Goal: Complete application form: Complete application form

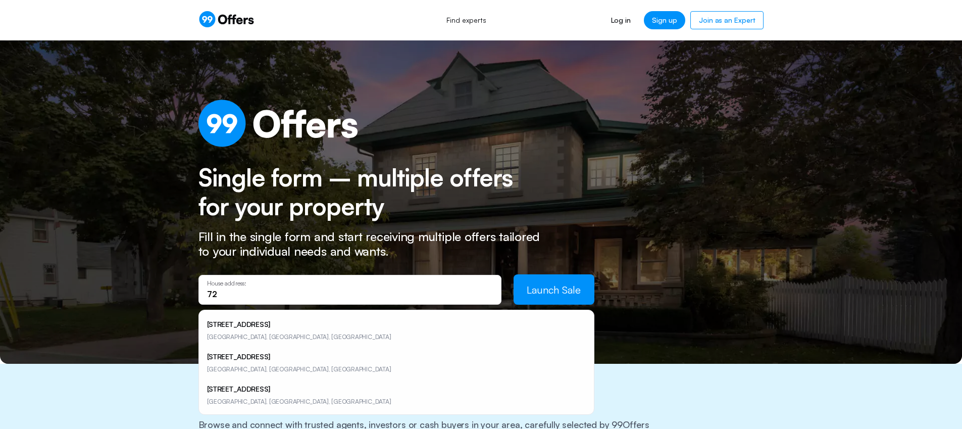
type input "7"
click at [260, 209] on h2 "Single form – multiple offers for your property" at bounding box center [366, 192] width 336 height 58
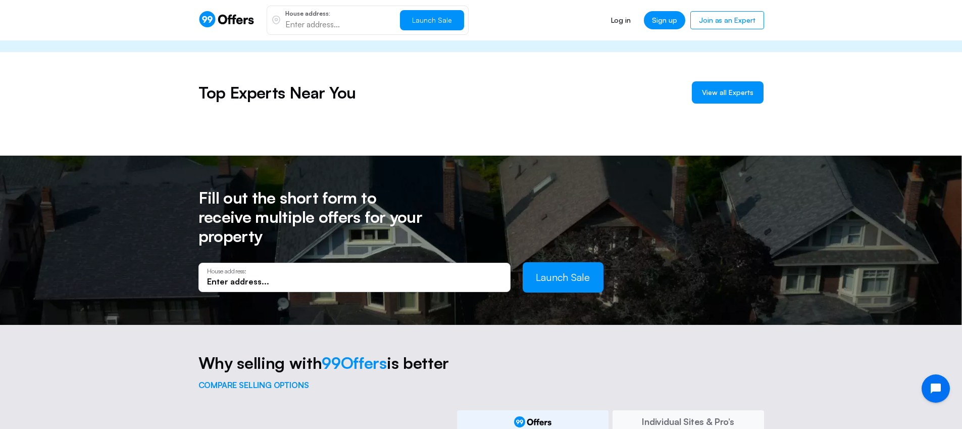
scroll to position [755, 0]
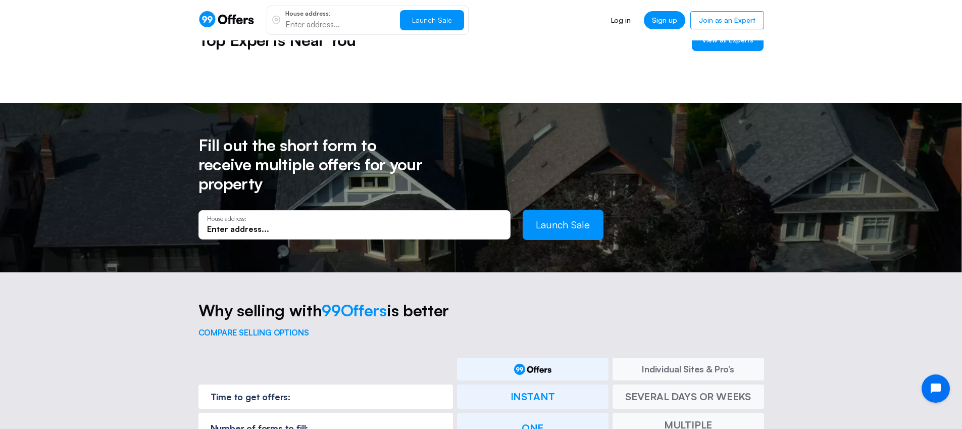
click at [349, 216] on div "House address:" at bounding box center [354, 224] width 312 height 29
click at [349, 223] on input "text" at bounding box center [354, 228] width 295 height 11
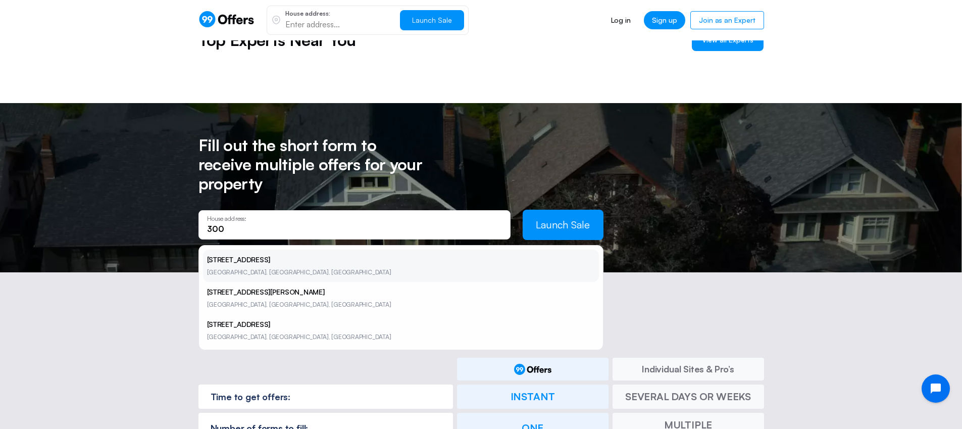
click at [327, 249] on li "[STREET_ADDRESS]" at bounding box center [401, 265] width 396 height 32
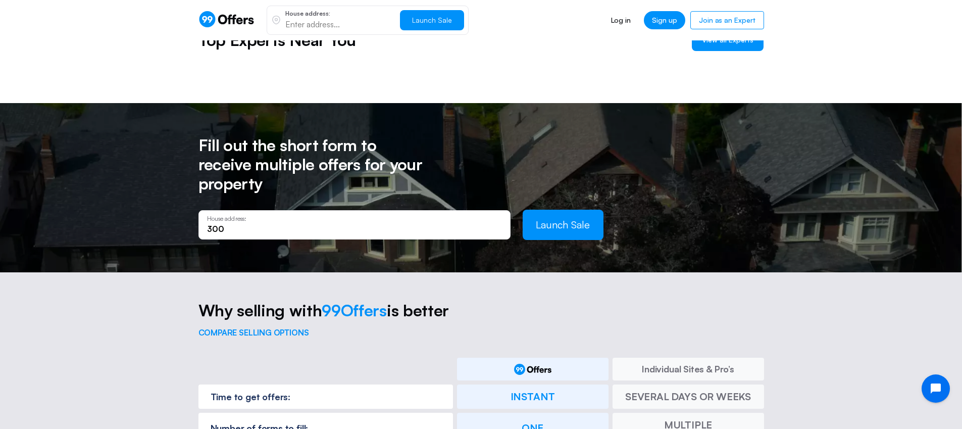
type input "[STREET_ADDRESS]"
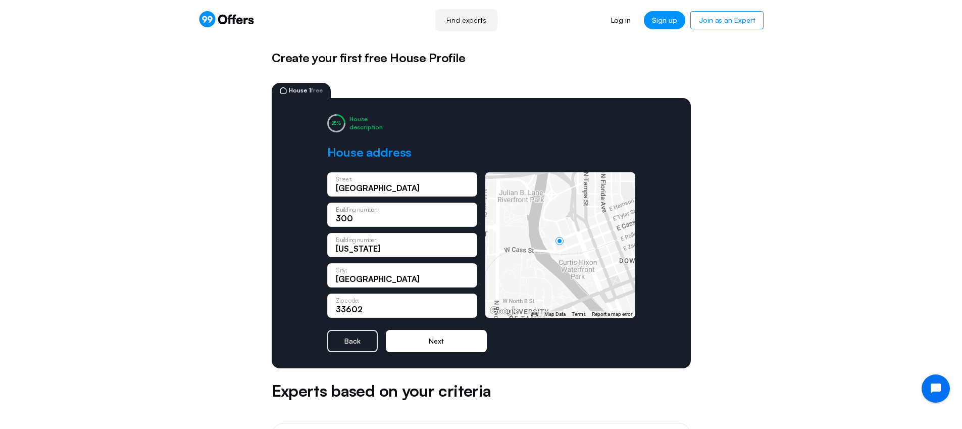
click at [438, 342] on button "Next" at bounding box center [436, 341] width 101 height 22
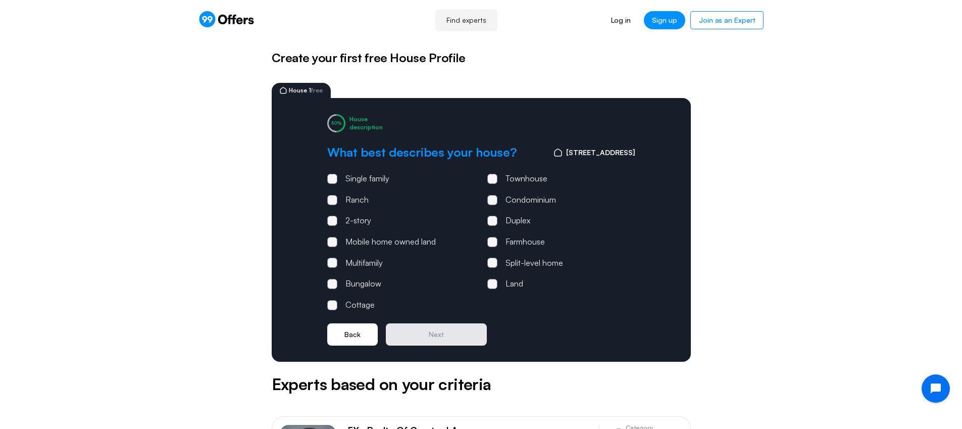
click at [357, 335] on button "Back" at bounding box center [352, 334] width 50 height 22
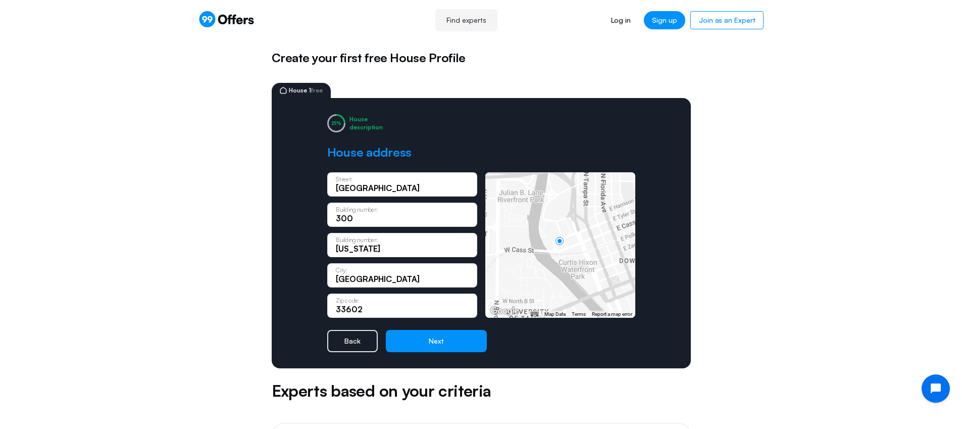
click at [353, 343] on button "Back" at bounding box center [352, 341] width 50 height 22
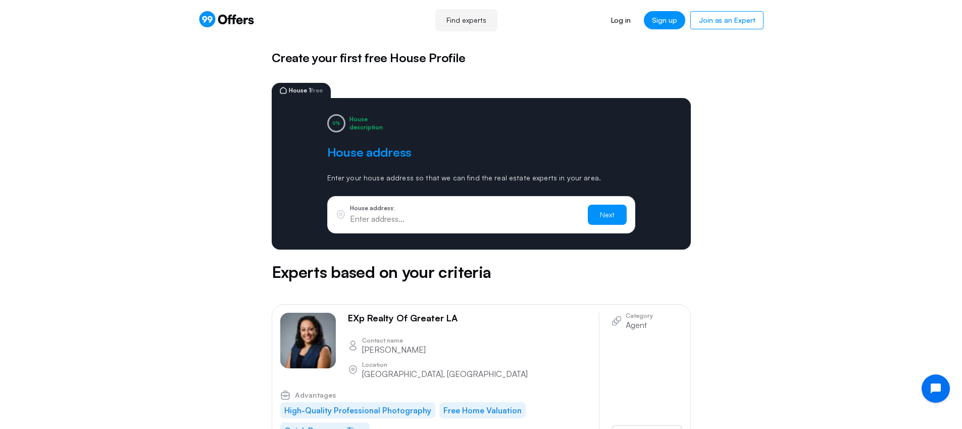
click at [237, 21] on icon at bounding box center [239, 20] width 7 height 7
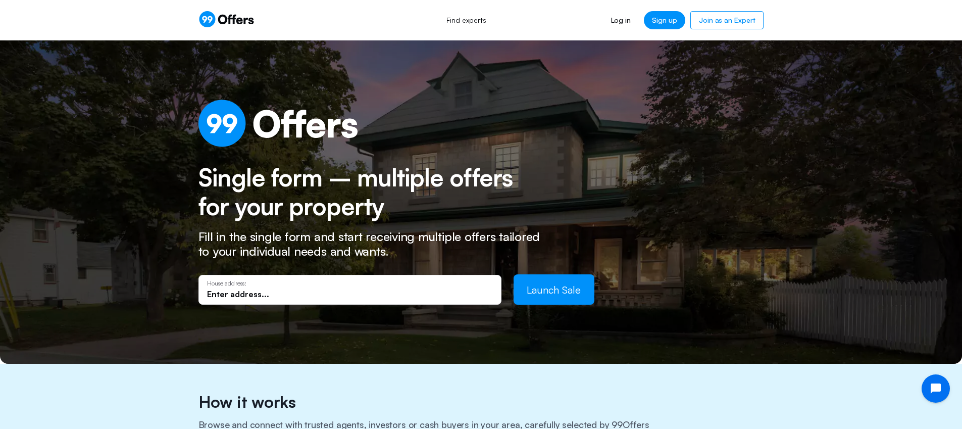
click at [321, 296] on input "text" at bounding box center [350, 293] width 286 height 11
click at [359, 295] on input "text" at bounding box center [350, 293] width 286 height 11
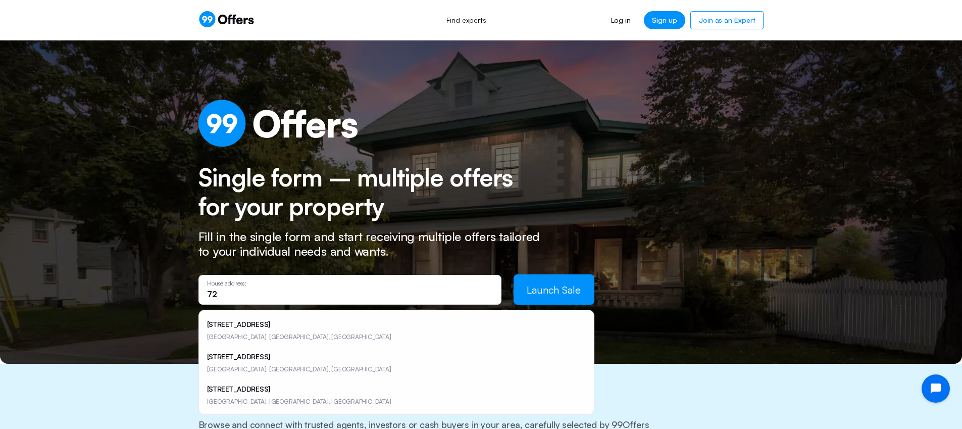
type input "7"
click at [344, 293] on input "text" at bounding box center [350, 293] width 286 height 11
click at [351, 290] on input "text" at bounding box center [350, 293] width 286 height 11
